Goal: Task Accomplishment & Management: Complete application form

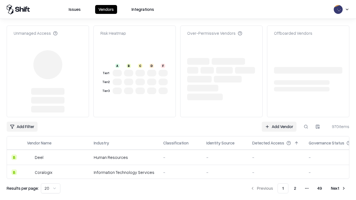
click at [279, 122] on link "Add Vendor" at bounding box center [279, 127] width 35 height 10
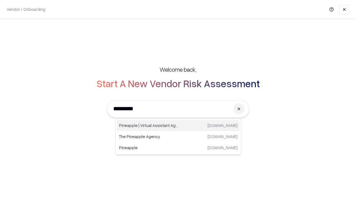
click at [178, 126] on div "Pineapple | Virtual Assistant Agency [DOMAIN_NAME]" at bounding box center [178, 125] width 123 height 11
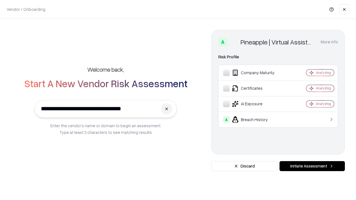
type input "**********"
click at [312, 166] on button "Initiate Assessment" at bounding box center [311, 166] width 65 height 10
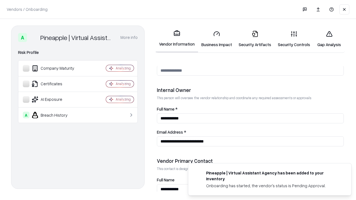
scroll to position [288, 0]
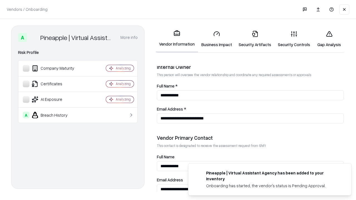
click at [255, 39] on link "Security Artifacts" at bounding box center [254, 39] width 39 height 26
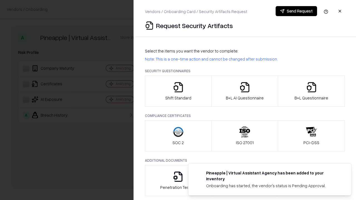
click at [311, 91] on icon "button" at bounding box center [311, 87] width 11 height 11
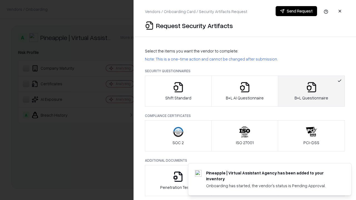
click at [244, 91] on icon "button" at bounding box center [244, 87] width 11 height 11
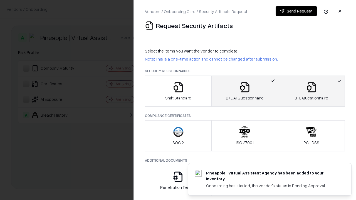
click at [296, 11] on button "Send Request" at bounding box center [295, 11] width 41 height 10
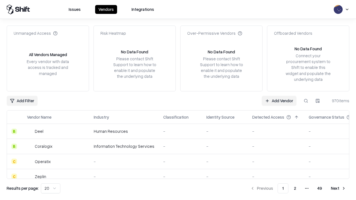
click at [279, 101] on link "Add Vendor" at bounding box center [279, 101] width 35 height 10
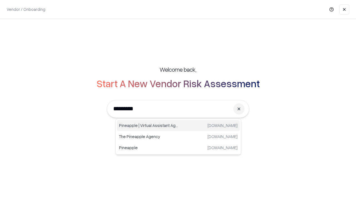
click at [178, 126] on div "Pineapple | Virtual Assistant Agency [DOMAIN_NAME]" at bounding box center [178, 125] width 123 height 11
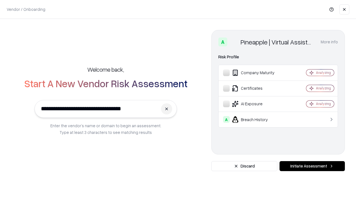
type input "**********"
click at [312, 166] on button "Initiate Assessment" at bounding box center [311, 166] width 65 height 10
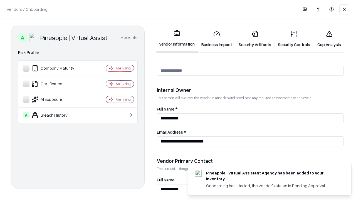
scroll to position [288, 0]
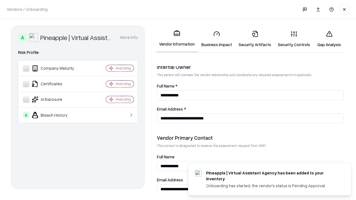
click at [329, 39] on link "Gap Analysis" at bounding box center [328, 39] width 31 height 26
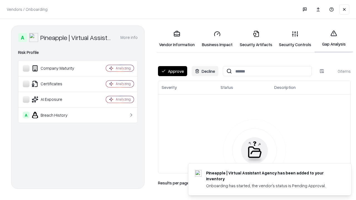
click at [172, 71] on button "Approve" at bounding box center [172, 71] width 29 height 10
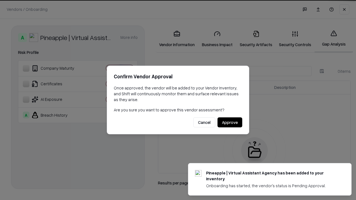
click at [230, 122] on button "Approve" at bounding box center [229, 123] width 25 height 10
